Goal: Use online tool/utility: Use online tool/utility

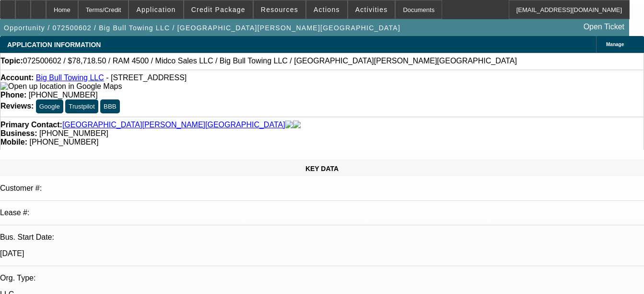
select select "0.1"
select select "2"
select select "0.1"
select select "4"
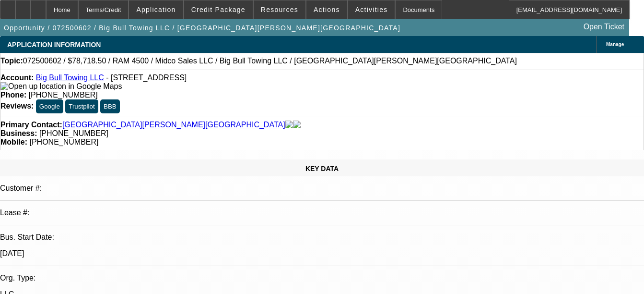
select select "0.1"
select select "2"
select select "0.1"
select select "4"
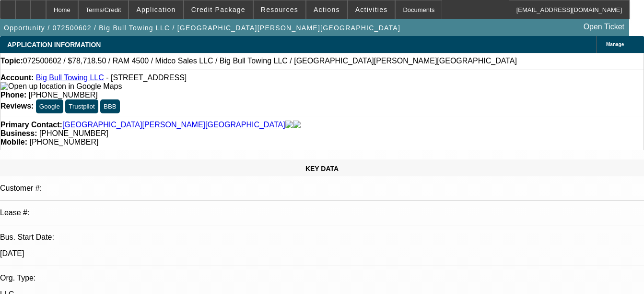
select select "0.1"
select select "2"
select select "0.1"
select select "4"
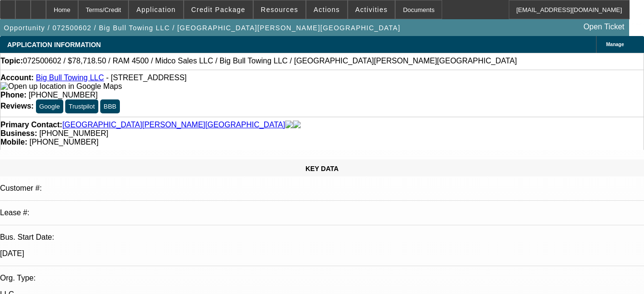
select select "0.1"
select select "2"
select select "0.1"
select select "4"
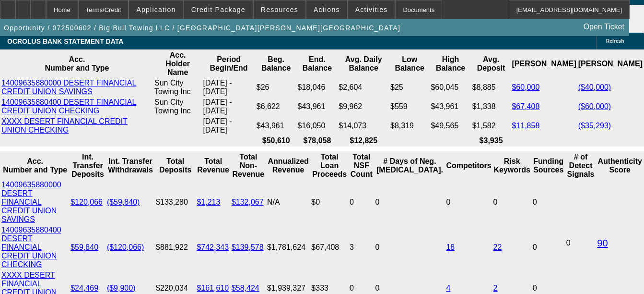
scroll to position [1776, 0]
